Goal: Find specific page/section: Find specific page/section

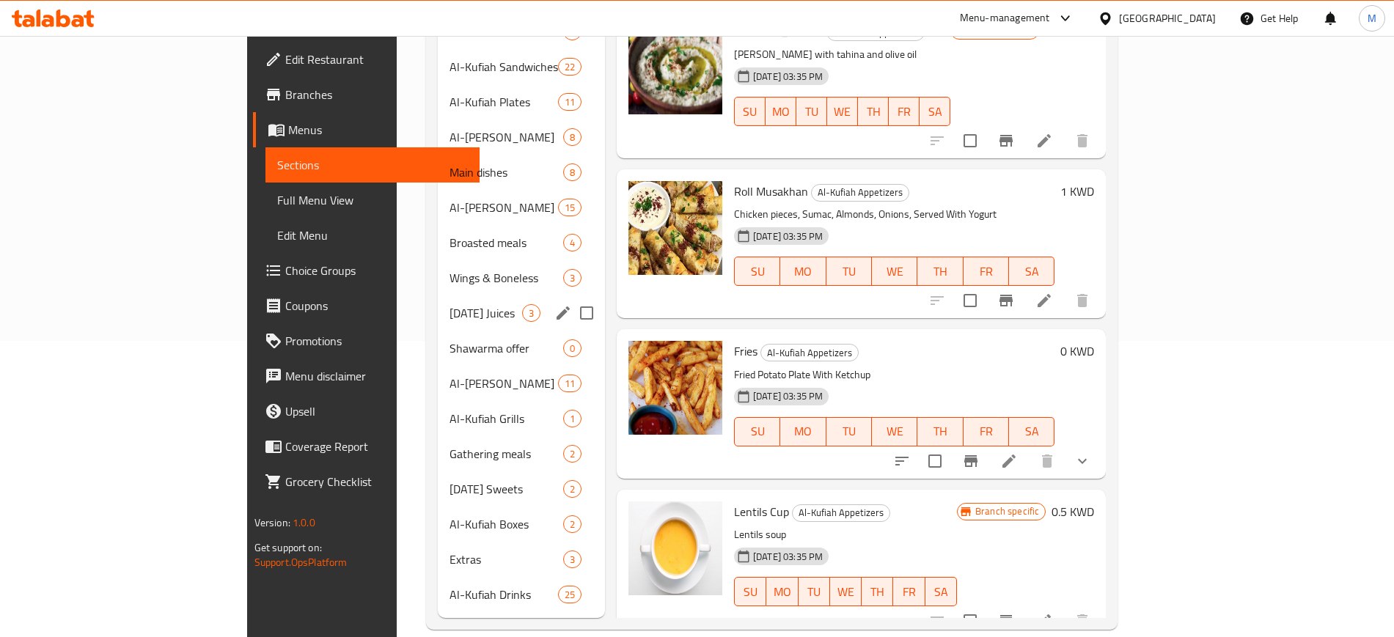
scroll to position [113, 0]
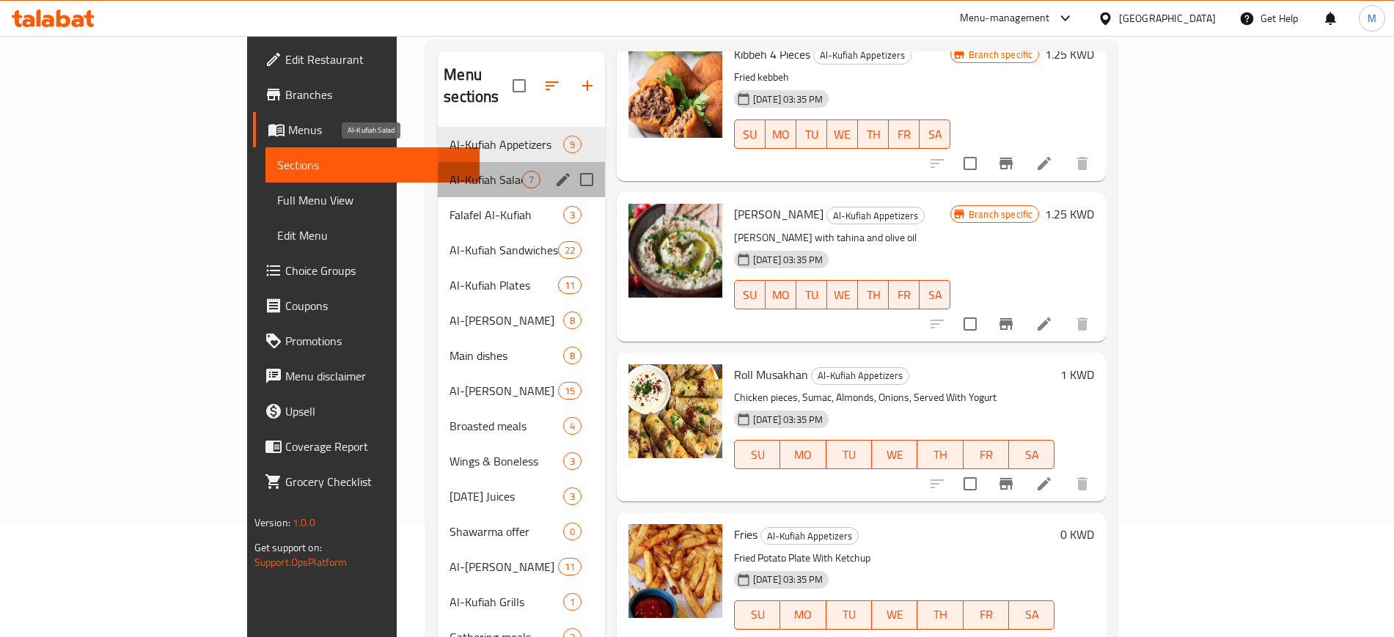
click at [450, 171] on span "Al-Kufiah Salad" at bounding box center [486, 180] width 73 height 18
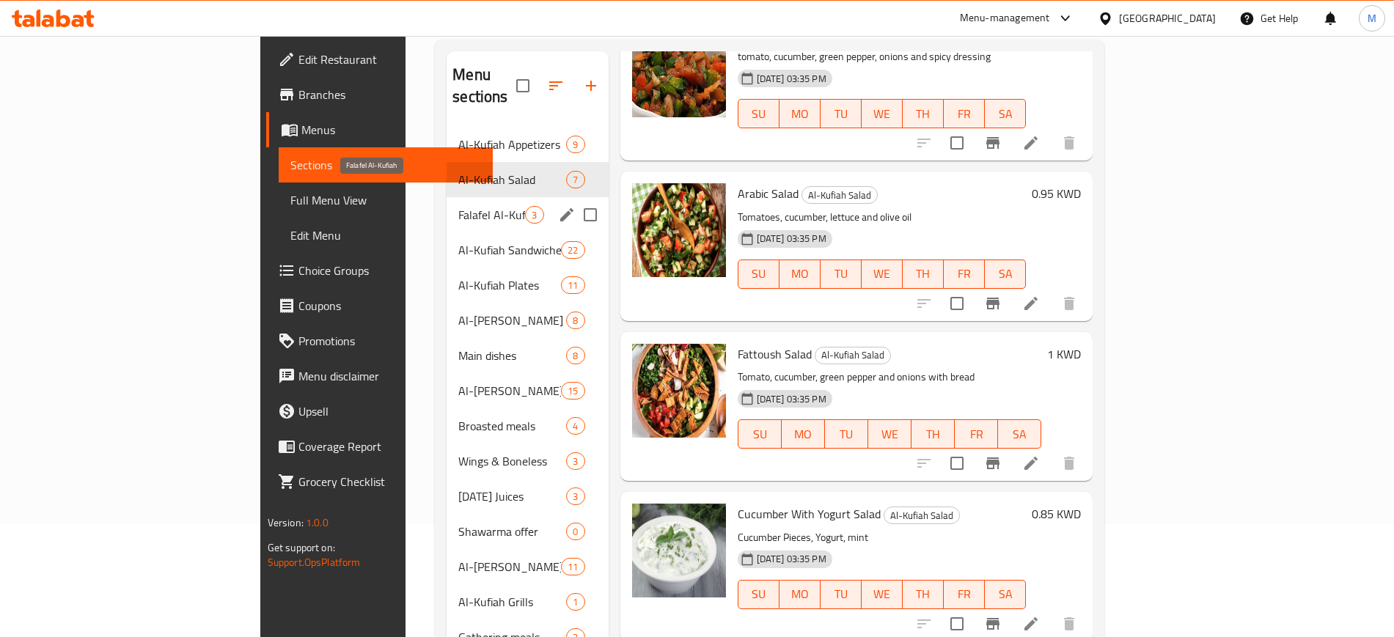
scroll to position [430, 0]
click at [458, 206] on span "Falafel Al-Kufiah" at bounding box center [491, 215] width 67 height 18
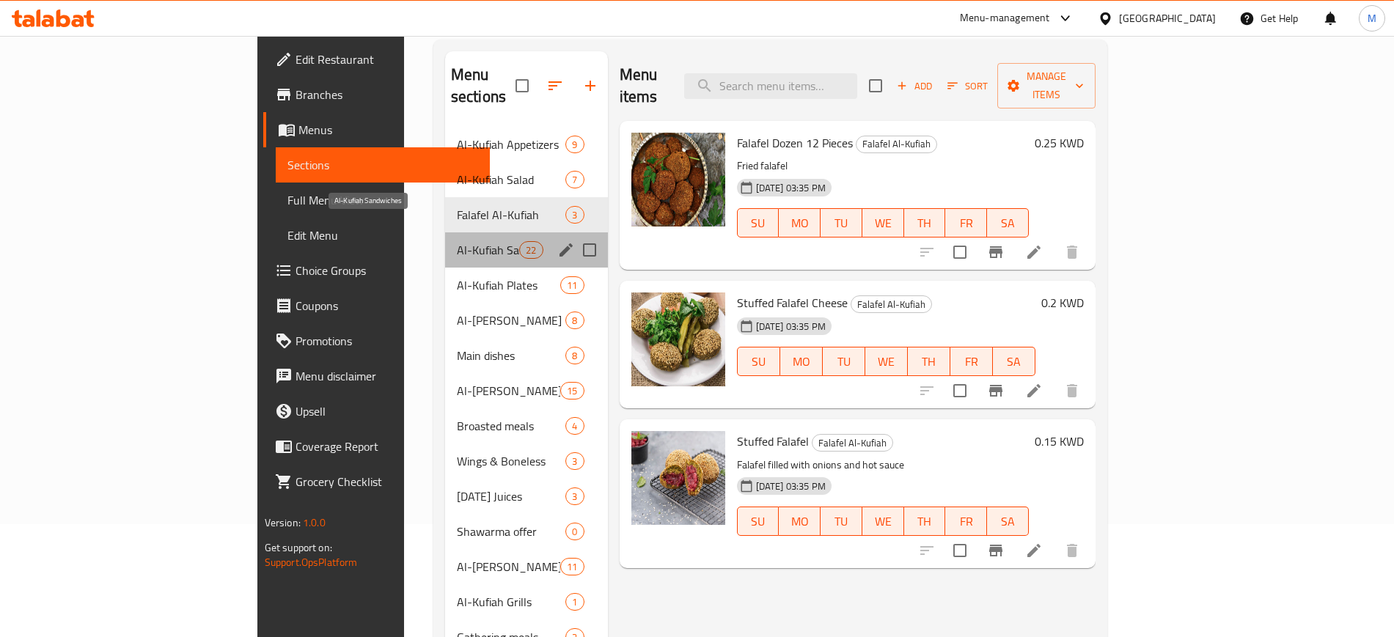
click at [457, 241] on span "Al-Kufiah Sandwiches" at bounding box center [488, 250] width 62 height 18
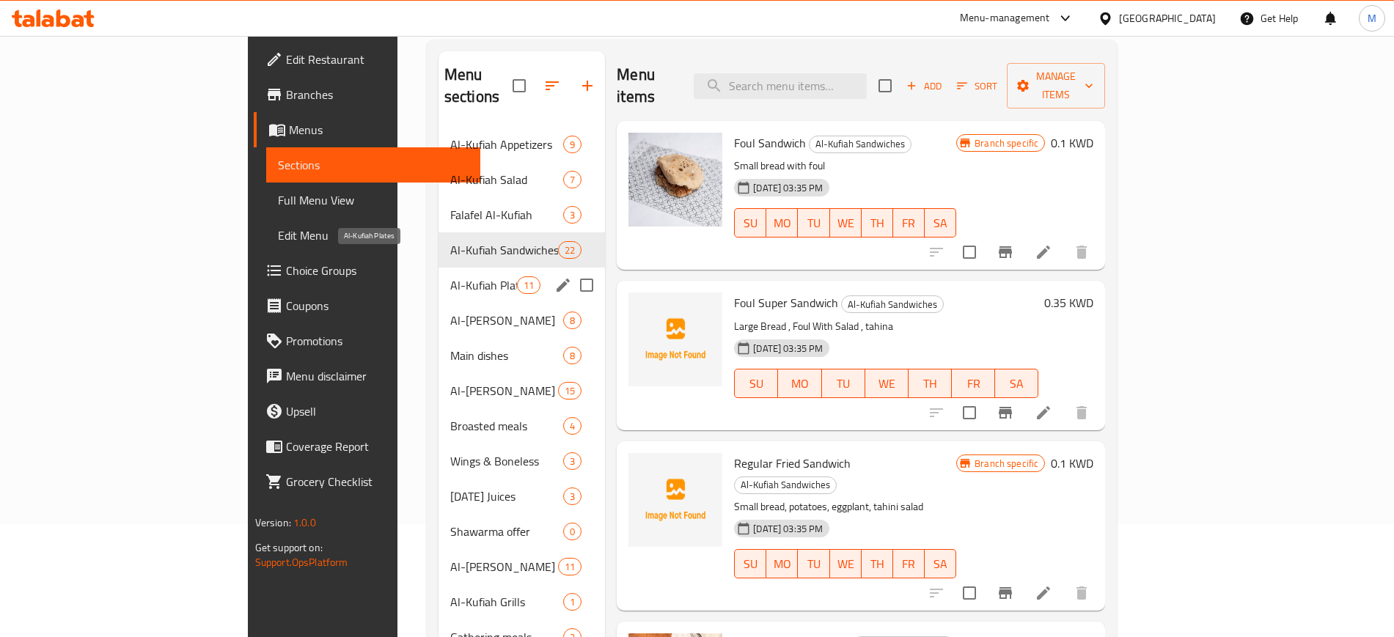
drag, startPoint x: 378, startPoint y: 259, endPoint x: 371, endPoint y: 285, distance: 26.7
click at [450, 276] on span "Al-Kufiah Plates" at bounding box center [483, 285] width 67 height 18
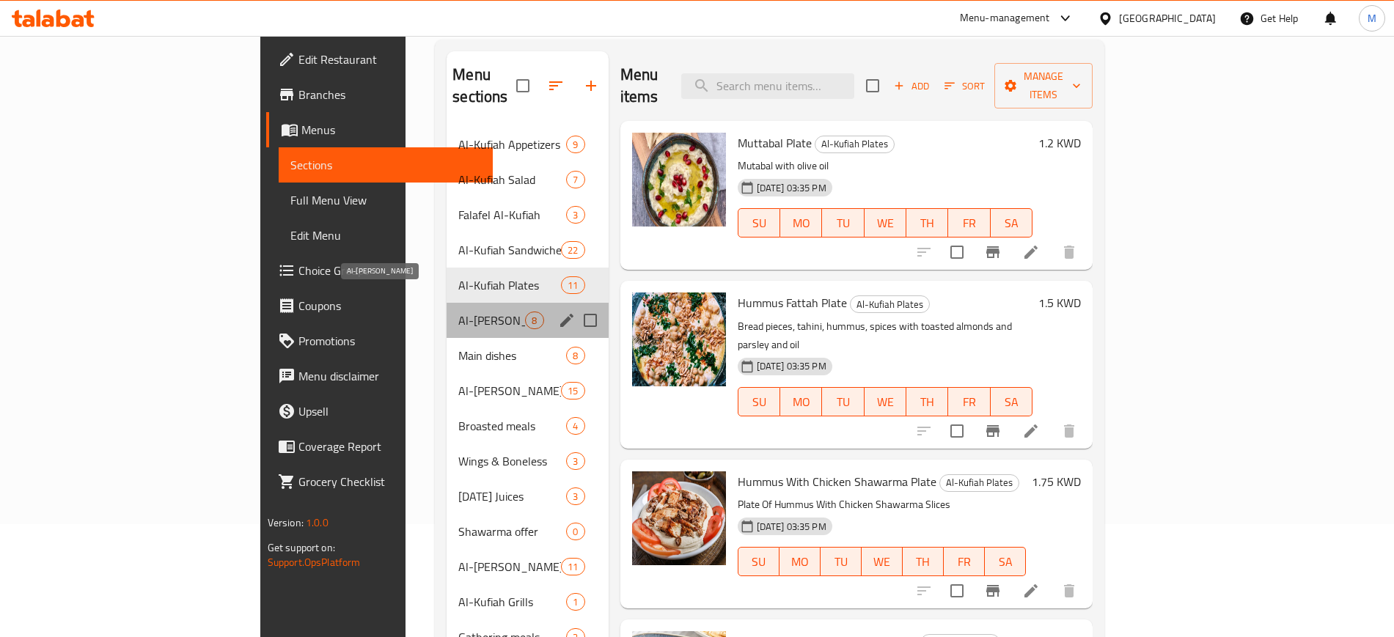
click at [458, 312] on span "Al-Kufiah Fryers" at bounding box center [491, 321] width 67 height 18
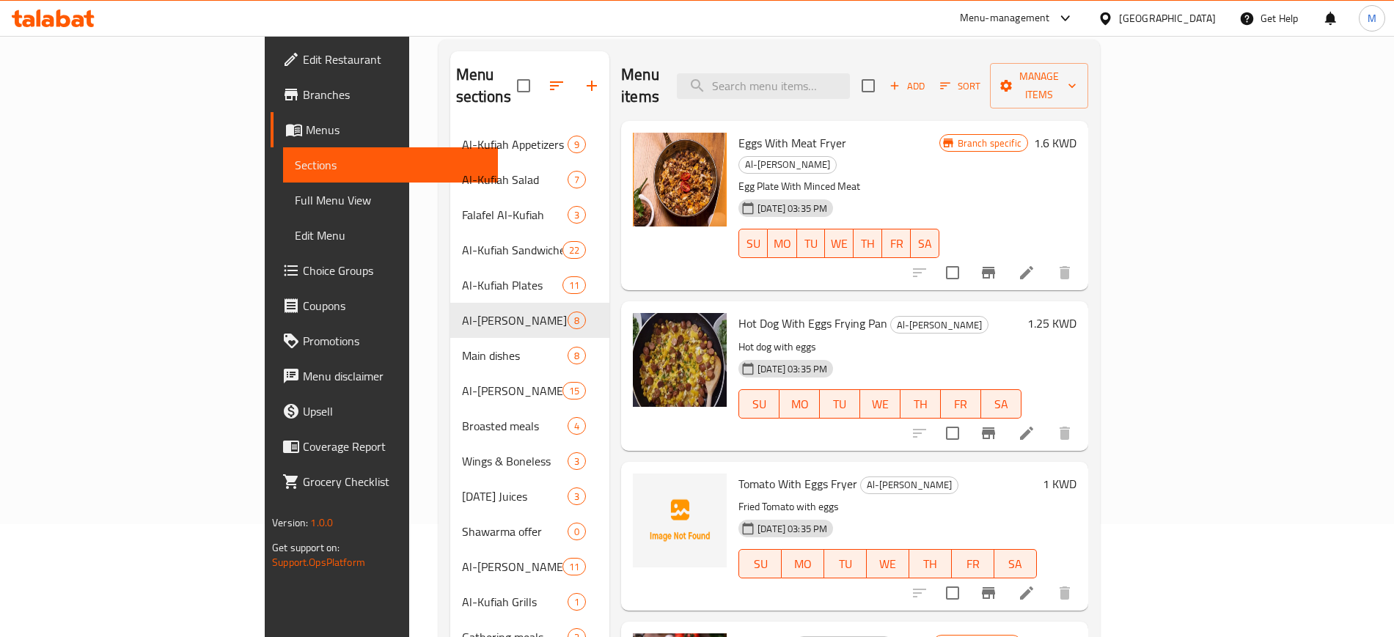
click at [890, 177] on p "Egg Plate With Minced Meat" at bounding box center [838, 186] width 200 height 18
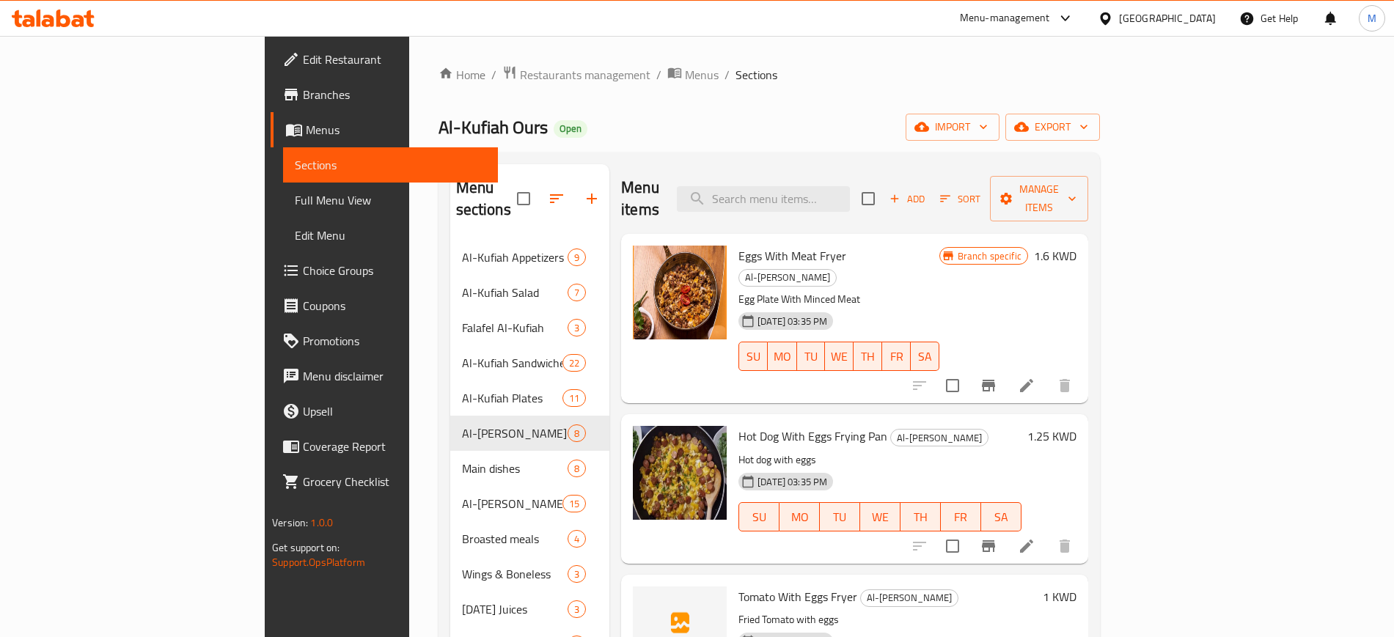
click at [453, 127] on div "Al-Kufiah Ours Open import export" at bounding box center [769, 127] width 661 height 27
click at [682, 89] on div "Home / Restaurants management / Menus / Sections Al-Kufiah Ours Open import exp…" at bounding box center [769, 495] width 661 height 861
click at [520, 75] on span "Restaurants management" at bounding box center [585, 75] width 131 height 18
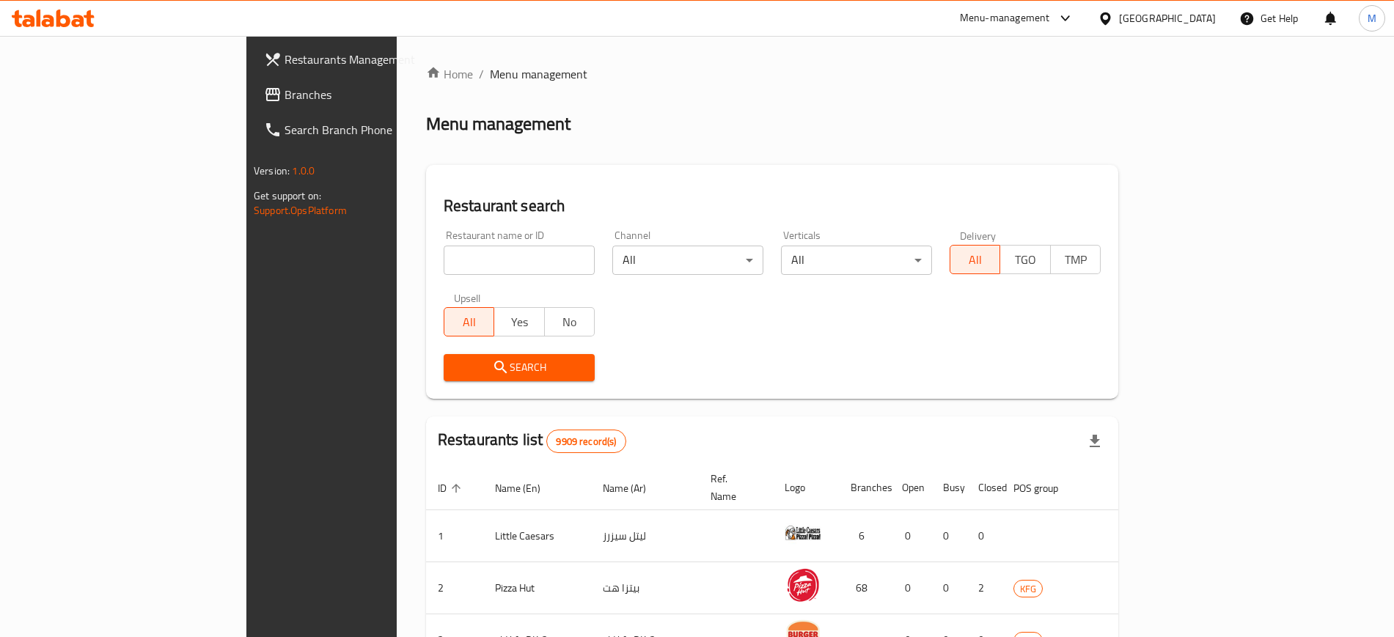
click at [444, 259] on input "search" at bounding box center [519, 260] width 151 height 29
type input "nine"
click button "Search" at bounding box center [519, 367] width 151 height 27
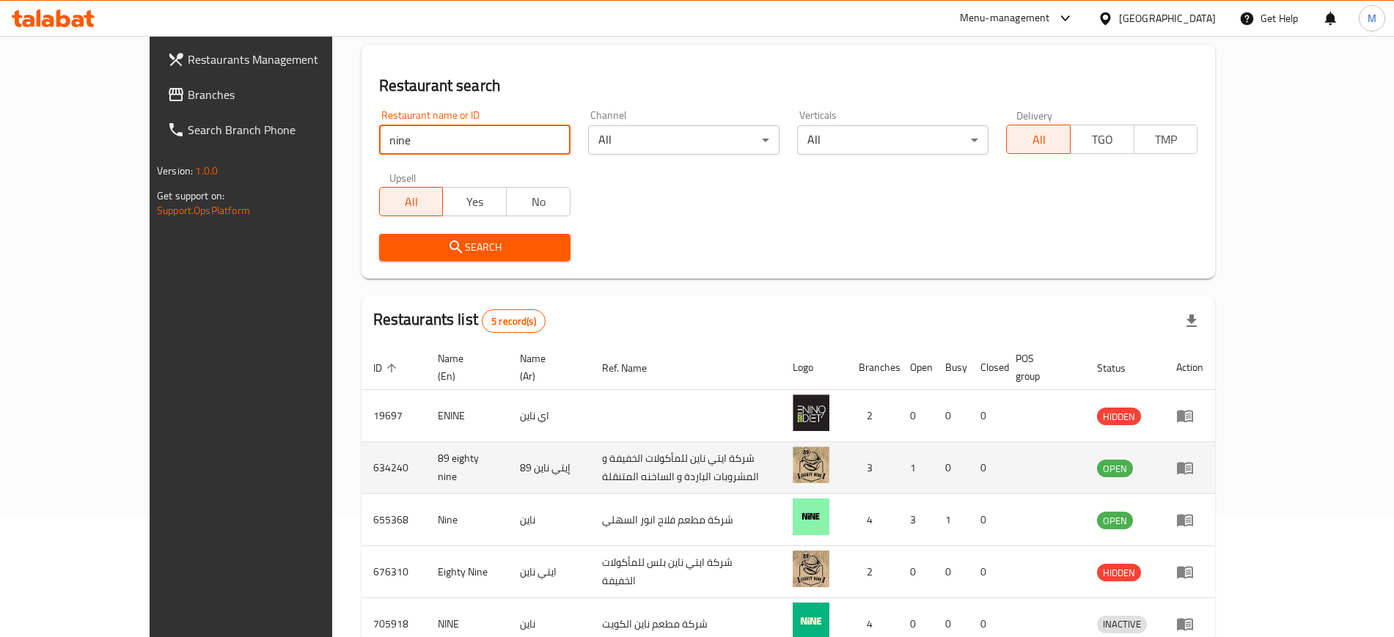
scroll to position [197, 0]
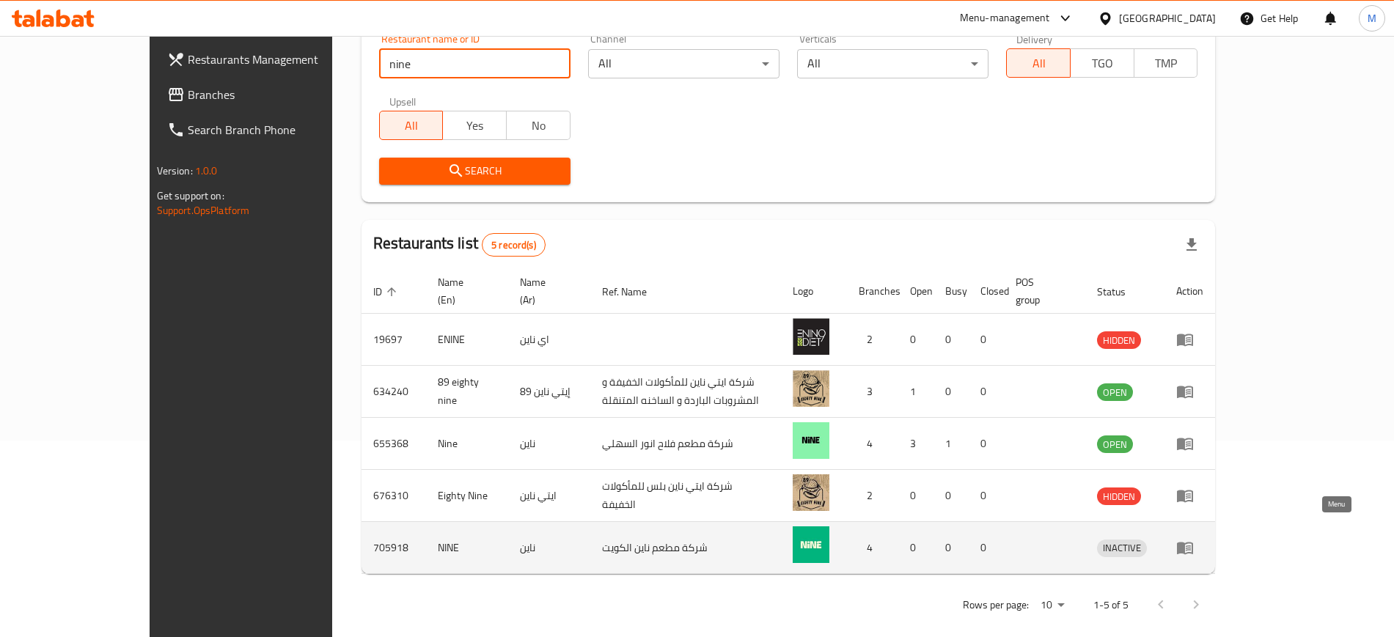
click at [1193, 543] on icon "enhanced table" at bounding box center [1185, 549] width 16 height 12
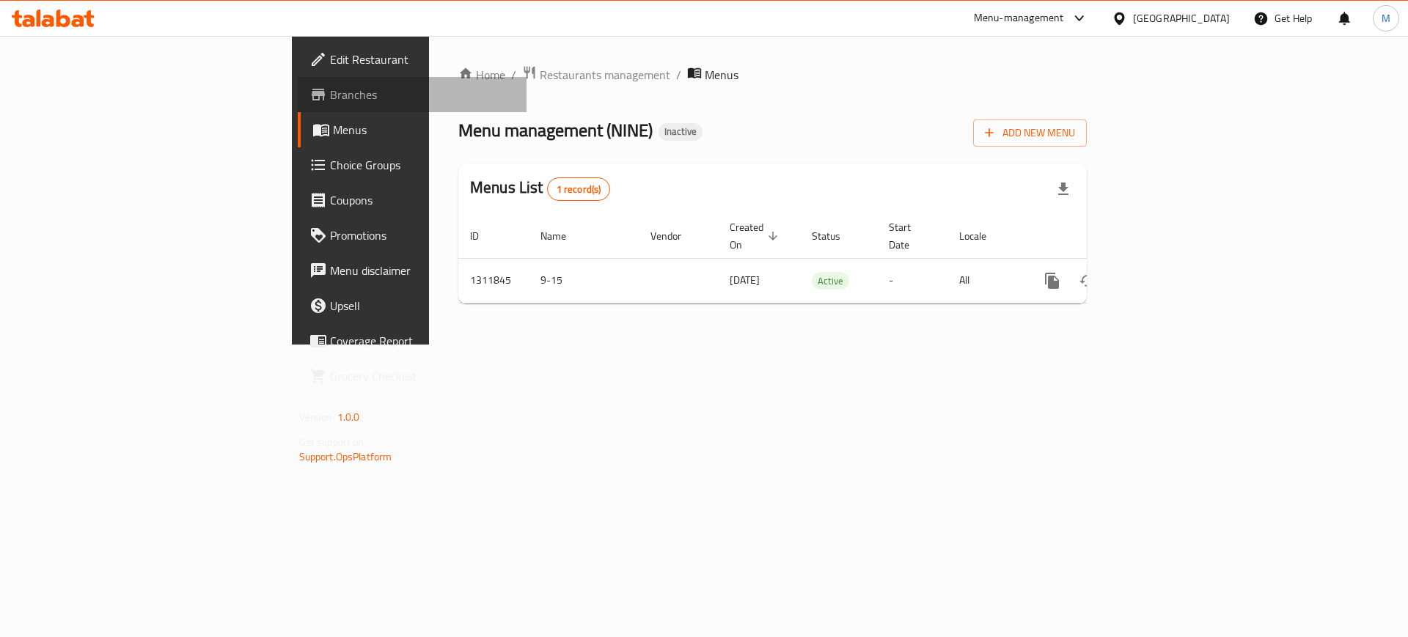
click at [330, 92] on span "Branches" at bounding box center [423, 95] width 186 height 18
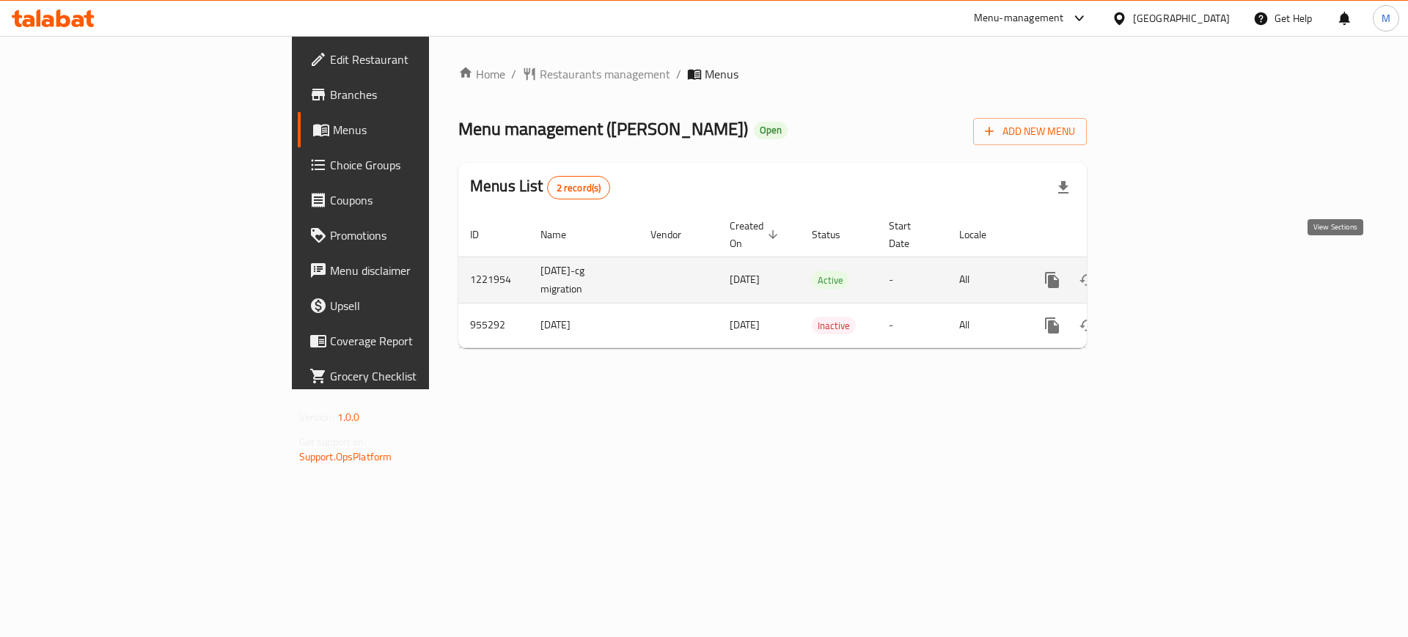
click at [1167, 271] on icon "enhanced table" at bounding box center [1158, 280] width 18 height 18
